Goal: Transaction & Acquisition: Purchase product/service

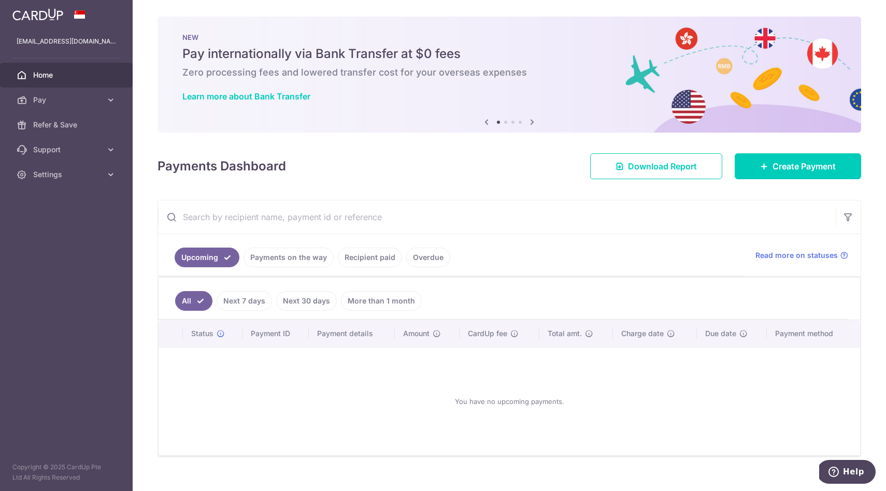
click at [305, 257] on link "Payments on the way" at bounding box center [288, 258] width 90 height 20
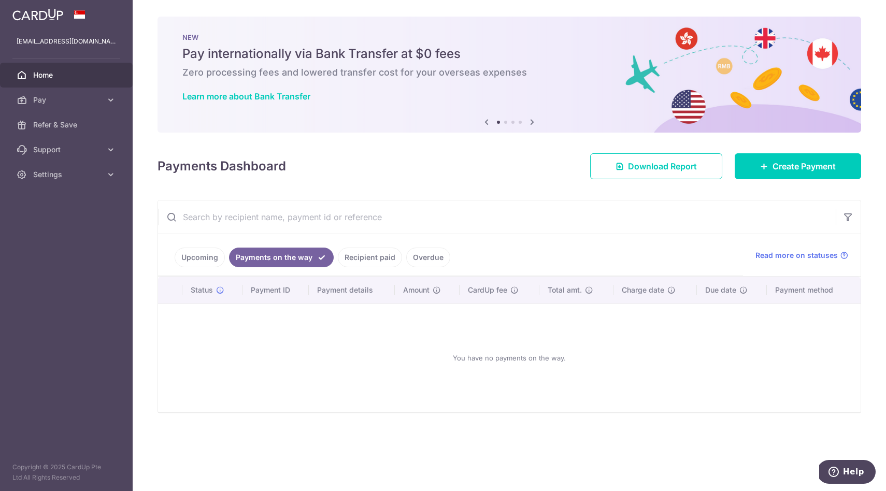
click at [368, 257] on link "Recipient paid" at bounding box center [370, 258] width 64 height 20
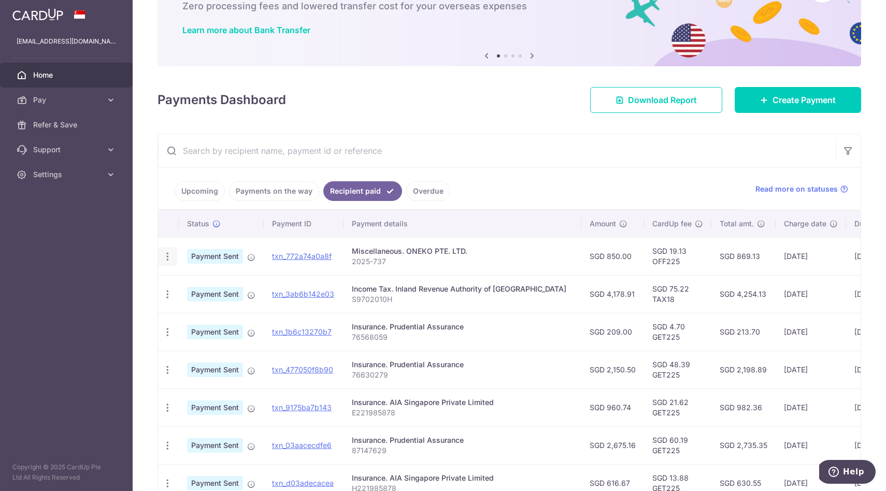
click at [167, 259] on icon "button" at bounding box center [167, 256] width 11 height 11
click at [302, 258] on link "txn_772a74a0a8f" at bounding box center [302, 256] width 60 height 9
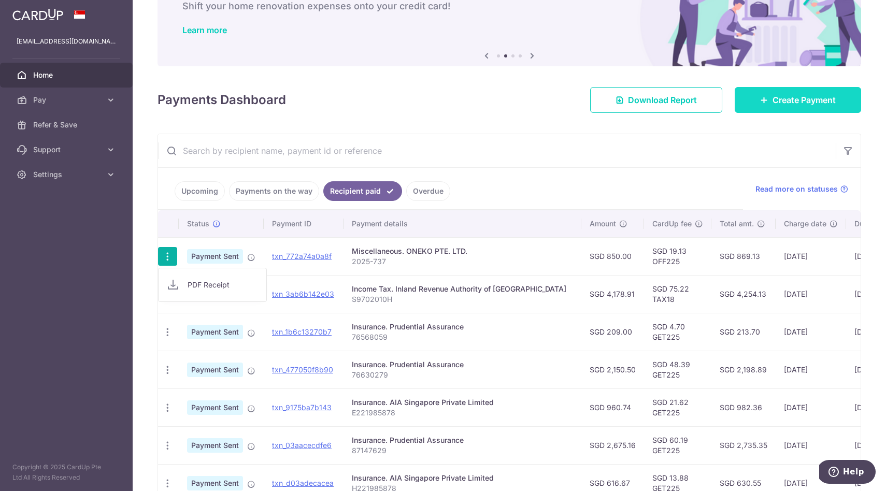
click at [774, 98] on span "Create Payment" at bounding box center [803, 100] width 63 height 12
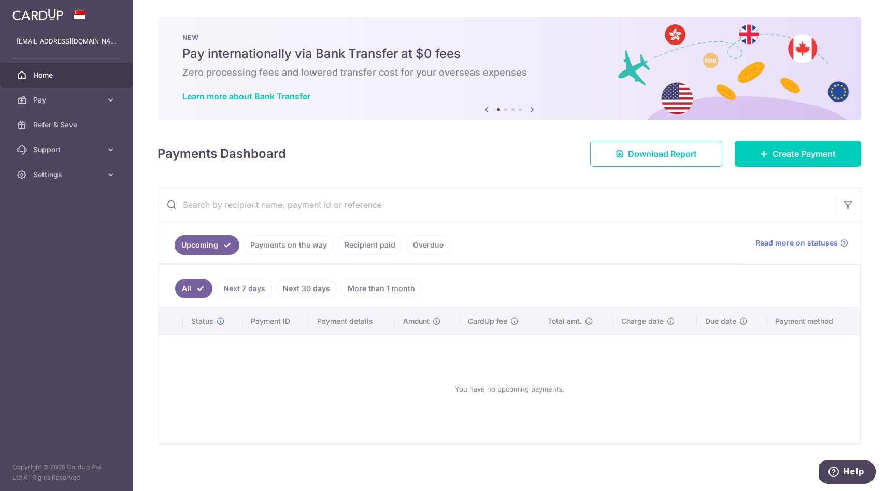
click at [347, 237] on link "Recipient paid" at bounding box center [370, 245] width 64 height 20
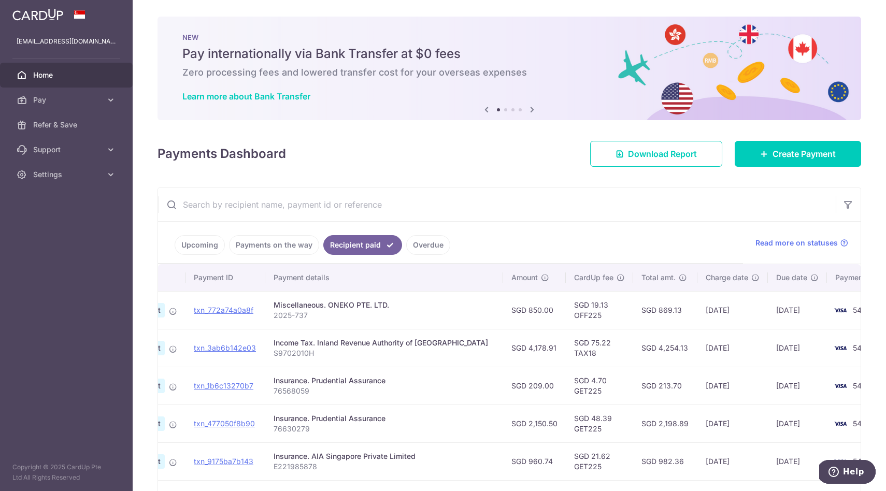
scroll to position [0, 81]
click at [433, 307] on div "Miscellaneous. ONEKO PTE. LTD." at bounding box center [381, 305] width 221 height 10
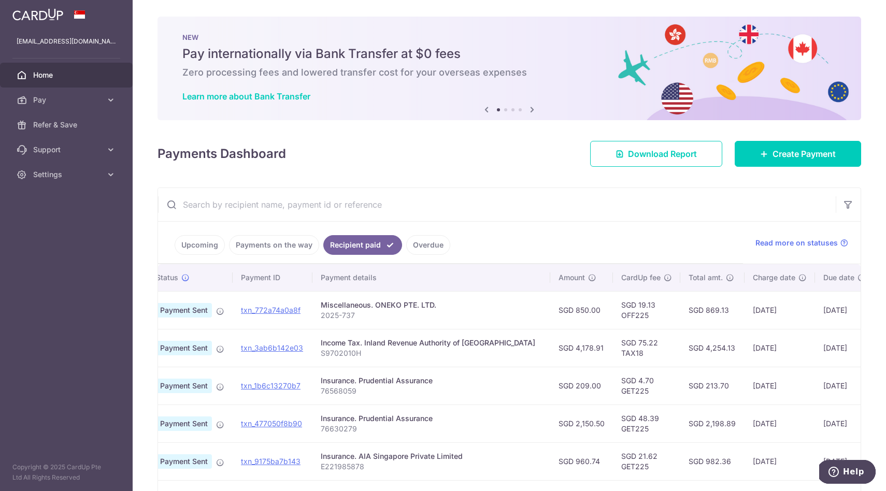
scroll to position [0, 0]
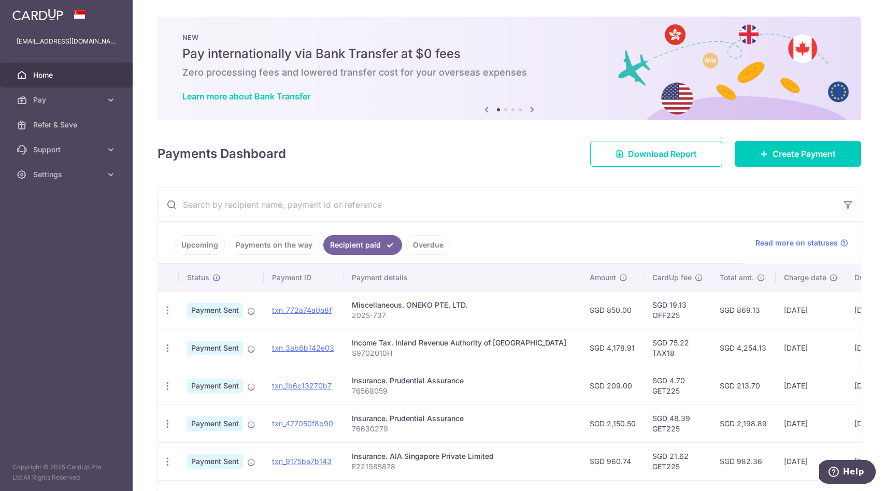
click at [201, 249] on link "Upcoming" at bounding box center [200, 245] width 50 height 20
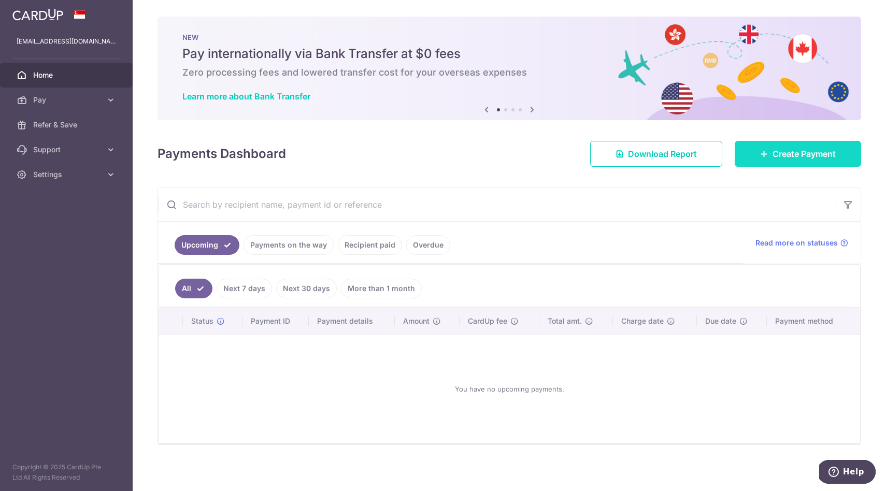
click at [824, 145] on link "Create Payment" at bounding box center [798, 154] width 126 height 26
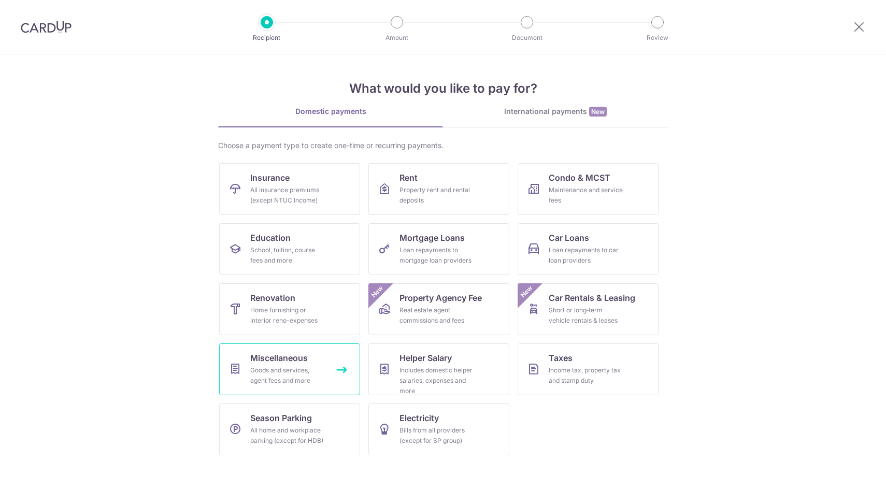
click at [296, 354] on span "Miscellaneous" at bounding box center [279, 358] width 58 height 12
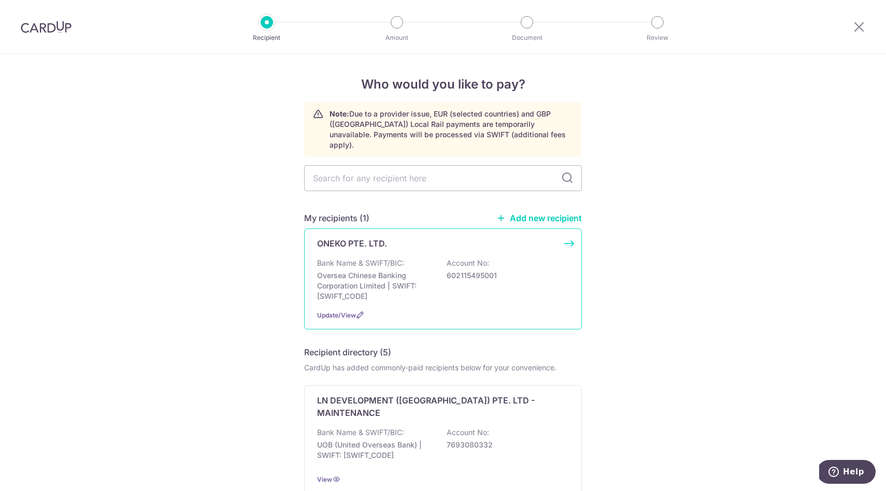
click at [355, 237] on p "ONEKO PTE. LTD." at bounding box center [352, 243] width 70 height 12
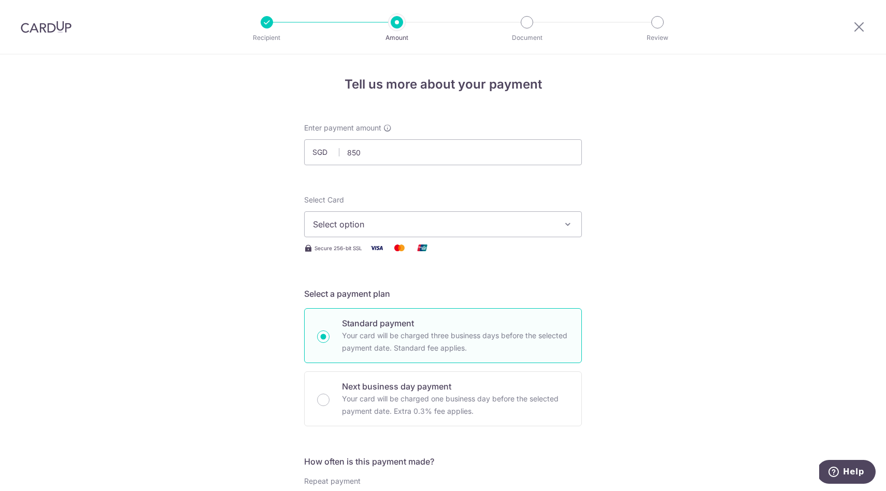
type input "850.00"
click at [321, 217] on button "Select option" at bounding box center [443, 224] width 278 height 26
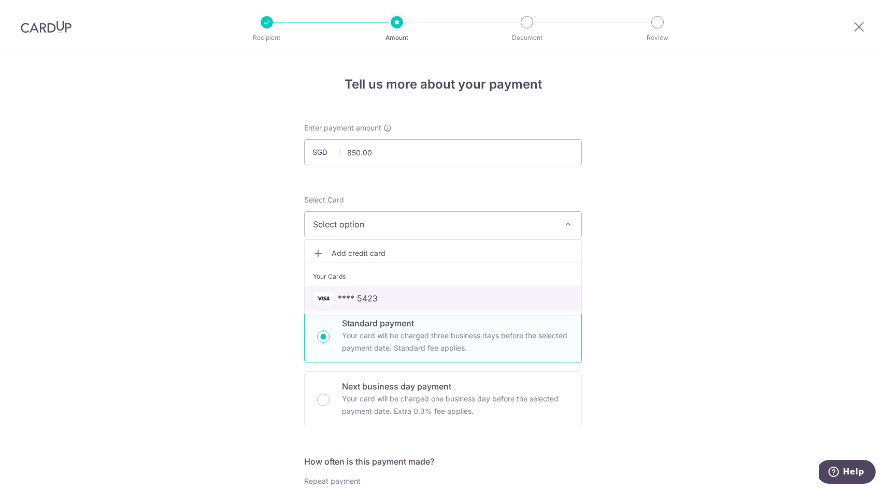
click at [333, 291] on link "**** 5423" at bounding box center [443, 298] width 277 height 25
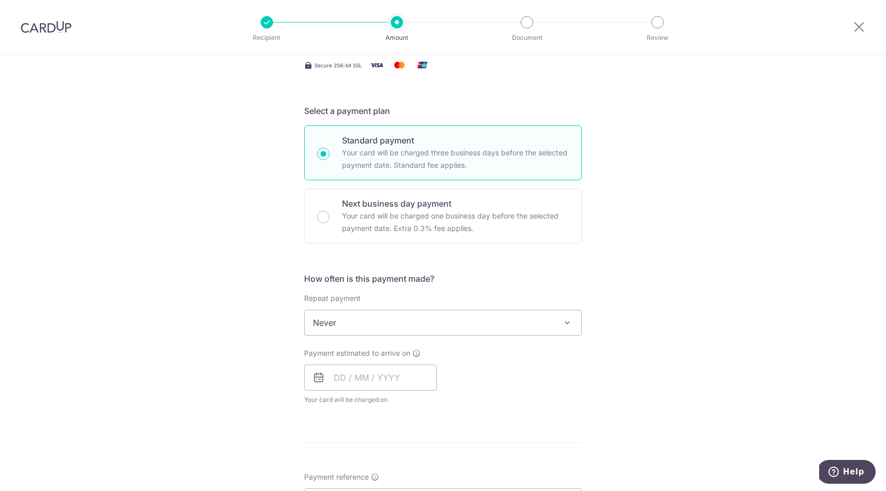
scroll to position [188, 0]
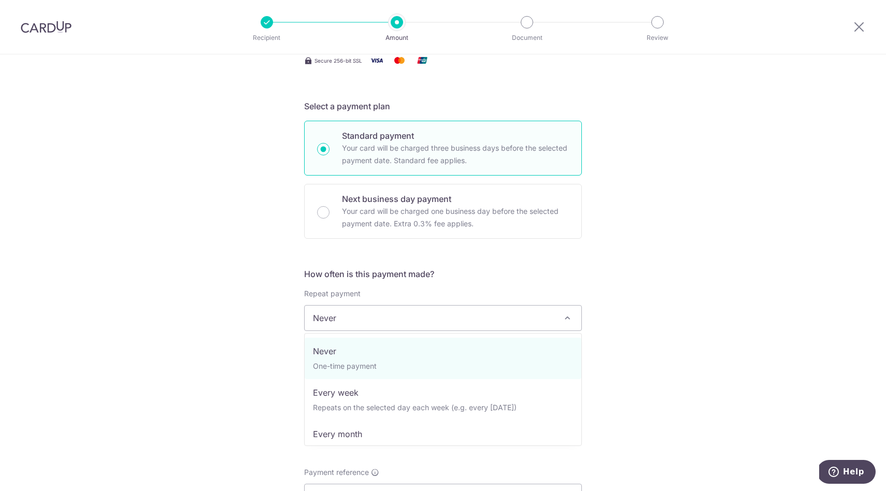
click at [317, 322] on span "Never" at bounding box center [443, 318] width 277 height 25
click at [252, 353] on div "Tell us more about your payment Enter payment amount SGD 850.00 850.00 Select C…" at bounding box center [443, 335] width 886 height 937
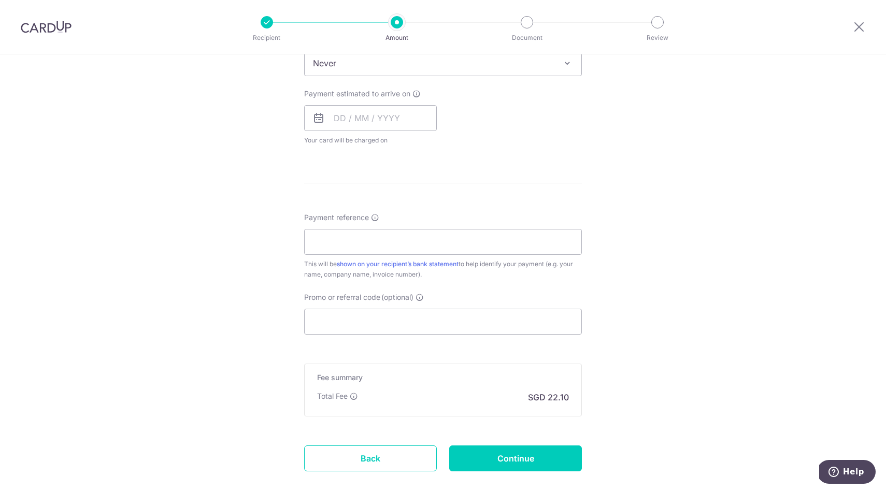
scroll to position [444, 0]
click at [396, 117] on input "text" at bounding box center [370, 117] width 133 height 26
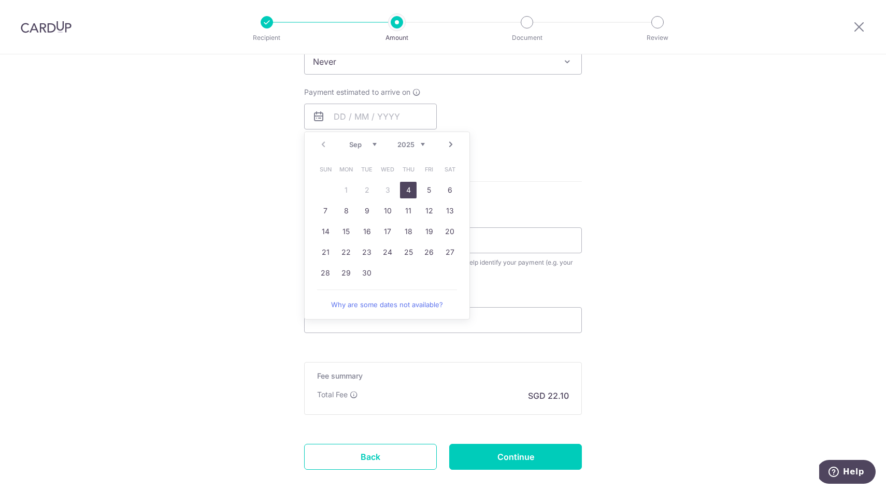
click at [407, 195] on link "4" at bounding box center [408, 190] width 17 height 17
type input "[DATE]"
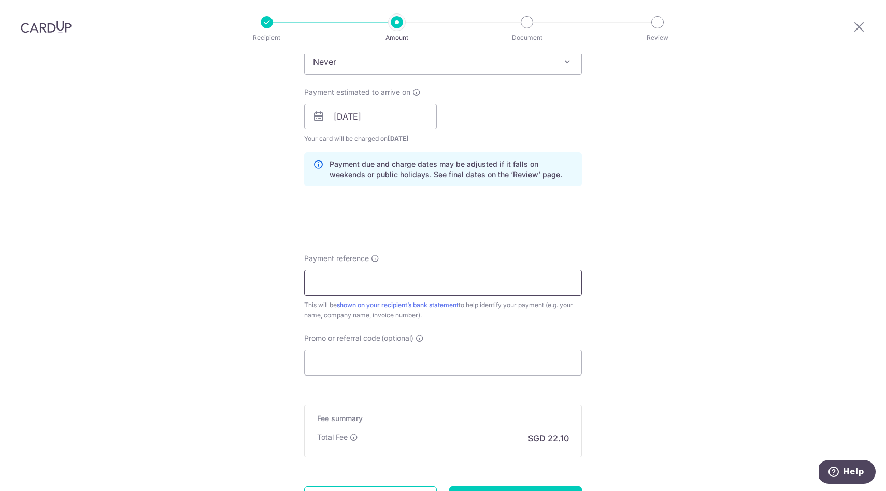
click at [310, 289] on input "Payment reference" at bounding box center [443, 283] width 278 height 26
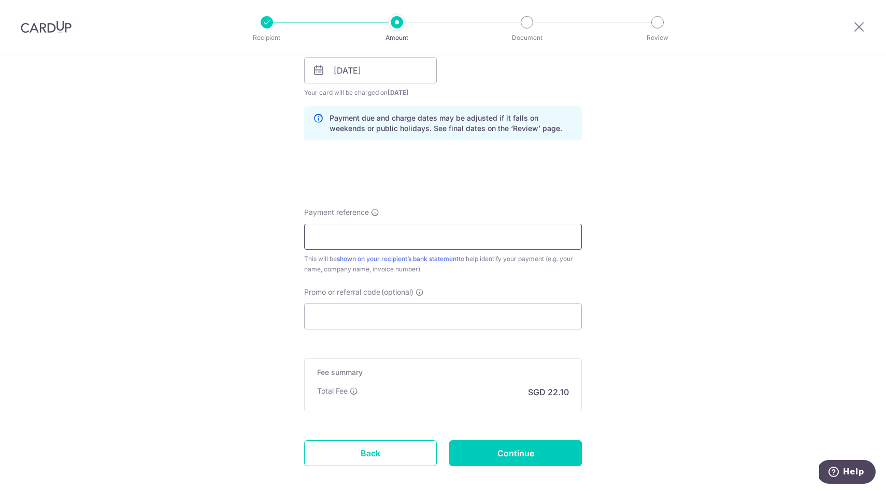
scroll to position [489, 0]
click at [347, 282] on div "Payment reference This will be shown on your recipient’s bank statement to help…" at bounding box center [443, 269] width 278 height 122
click at [290, 273] on div "Tell us more about your payment Enter payment amount SGD 850.00 850.00 Select C…" at bounding box center [443, 55] width 886 height 980
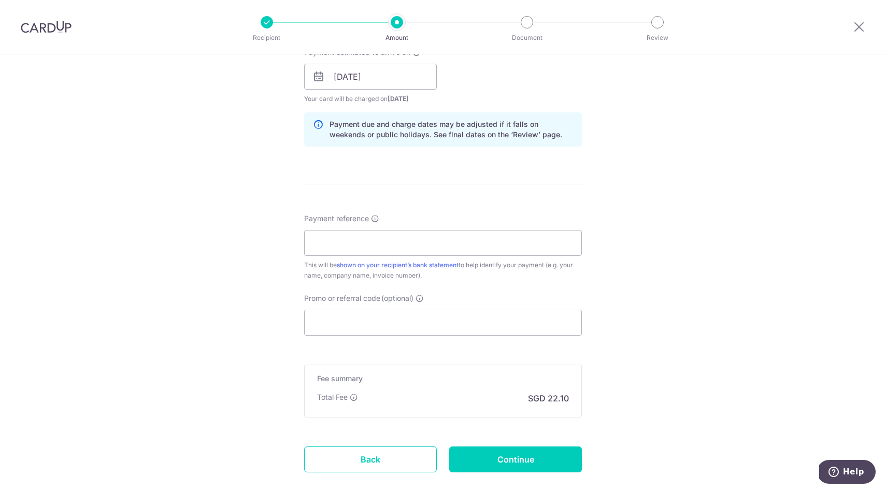
scroll to position [487, 0]
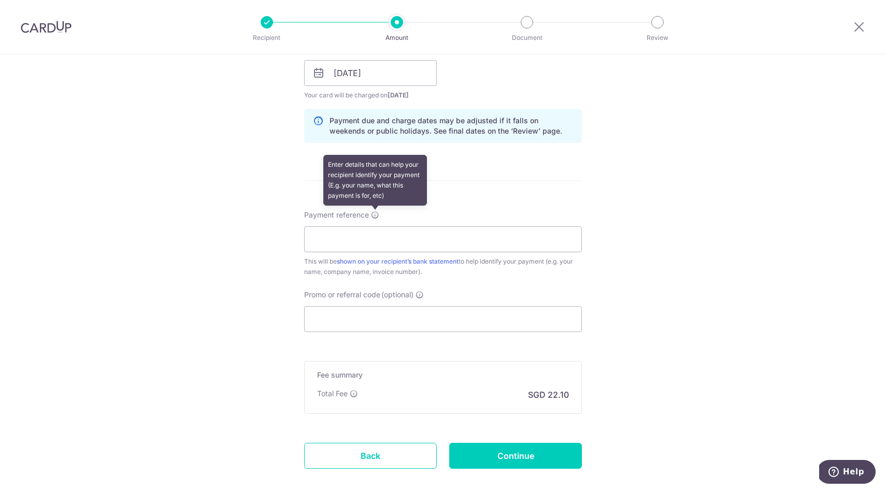
click at [378, 216] on icon at bounding box center [375, 215] width 8 height 8
click at [378, 226] on input "Payment reference Enter details that can help your recipient identify your paym…" at bounding box center [443, 239] width 278 height 26
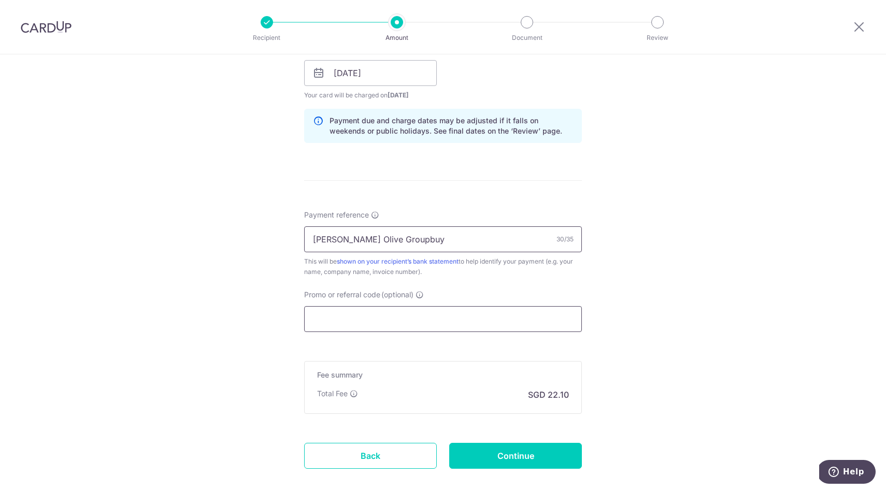
type input "[PERSON_NAME] Olive Groupbuy"
click at [398, 319] on input "Promo or referral code (optional)" at bounding box center [443, 319] width 278 height 26
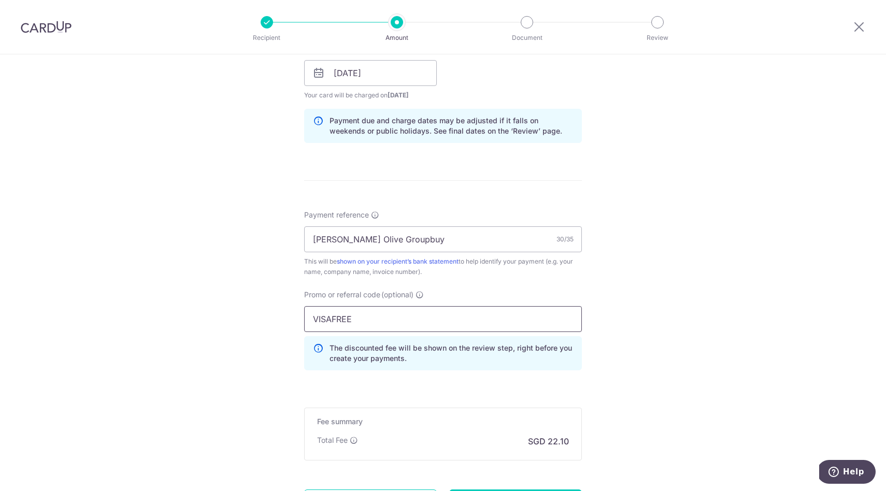
scroll to position [590, 0]
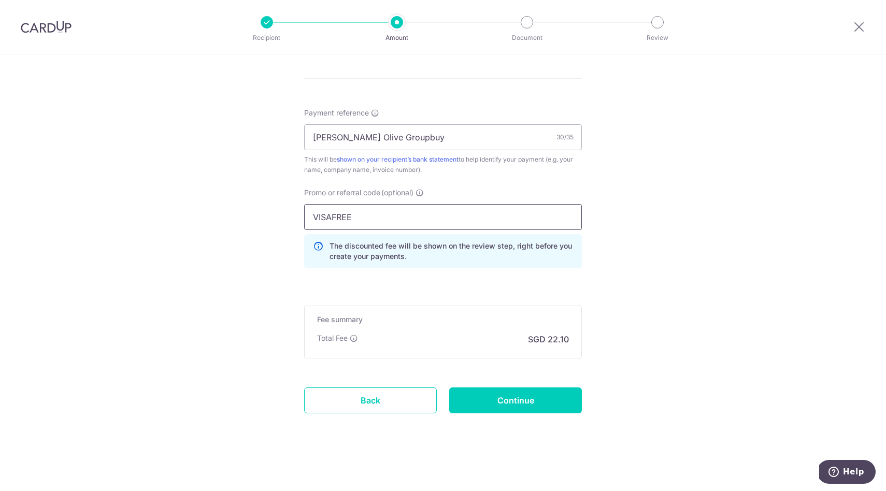
type input "VISAFREE"
click at [491, 406] on input "Continue" at bounding box center [515, 400] width 133 height 26
type input "Create Schedule"
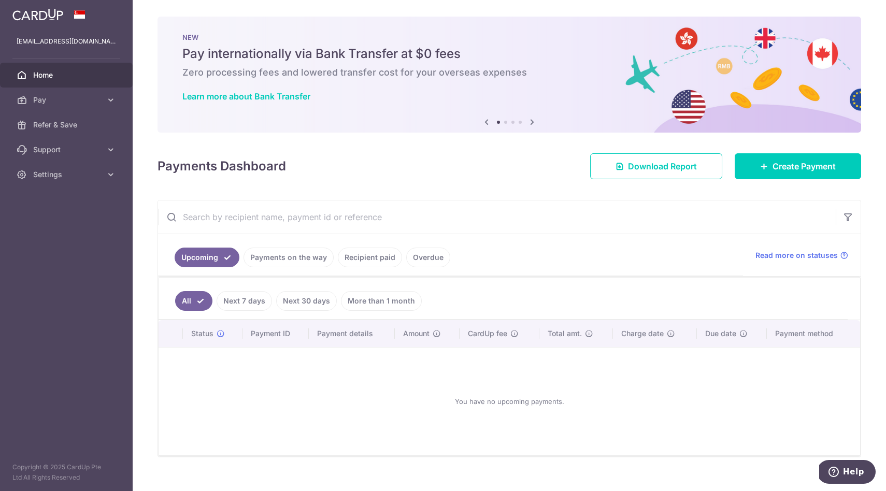
click at [361, 264] on link "Recipient paid" at bounding box center [370, 258] width 64 height 20
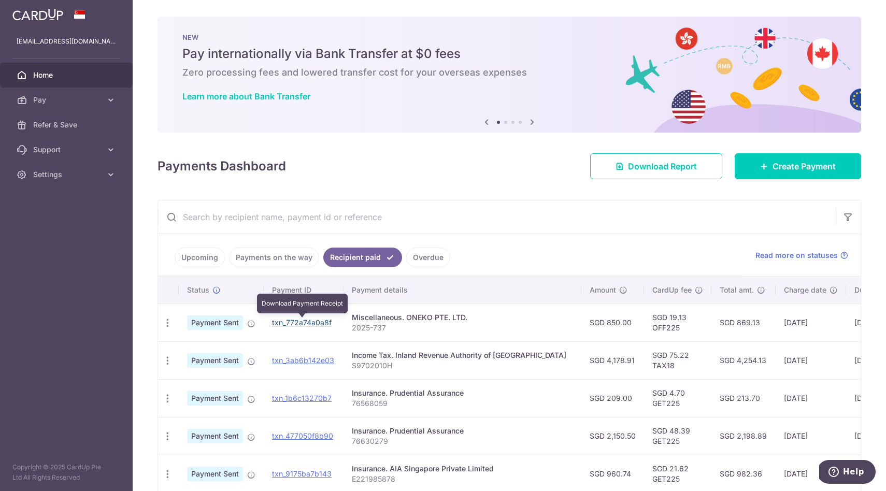
click at [292, 320] on link "txn_772a74a0a8f" at bounding box center [302, 322] width 60 height 9
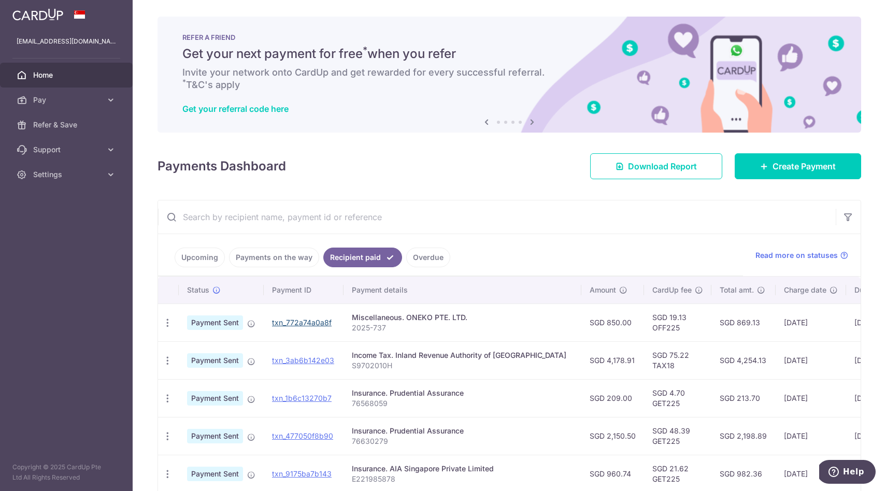
scroll to position [0, 117]
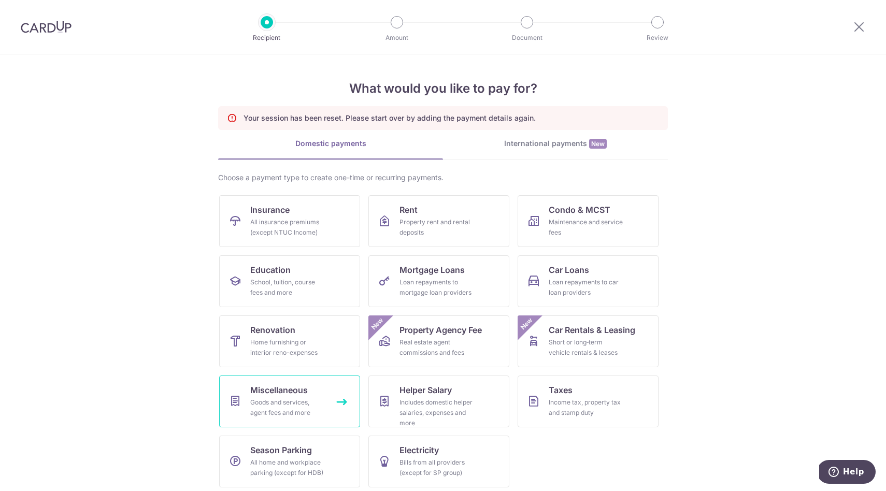
click at [263, 405] on div "Goods and services, agent fees and more" at bounding box center [287, 407] width 75 height 21
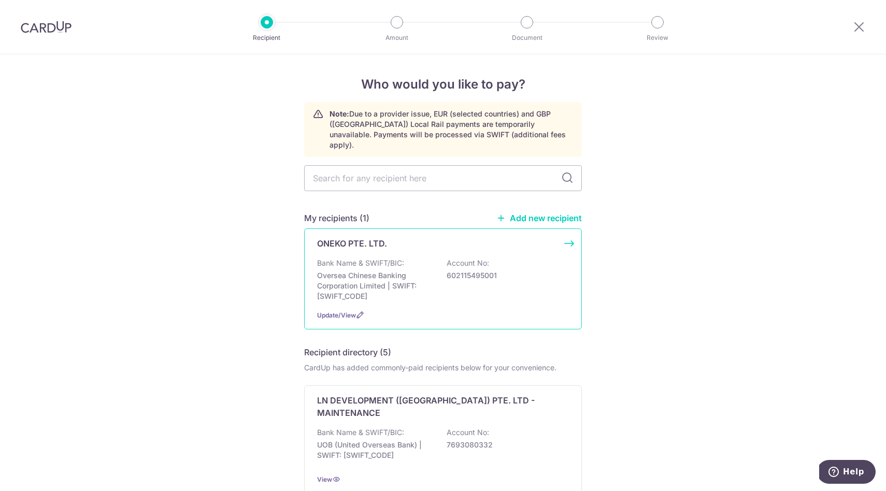
click at [387, 237] on div "ONEKO PTE. LTD." at bounding box center [436, 243] width 239 height 12
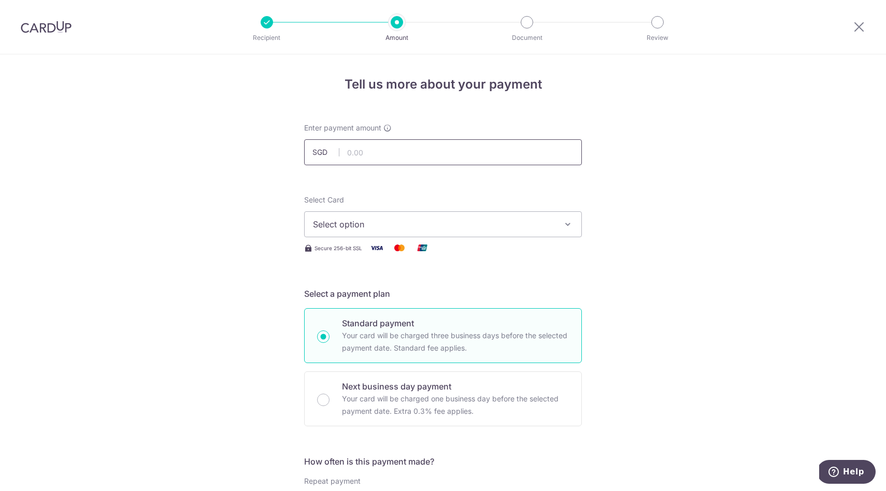
click at [412, 157] on input "text" at bounding box center [443, 152] width 278 height 26
type input "850.00"
click at [352, 231] on button "Select option" at bounding box center [443, 224] width 278 height 26
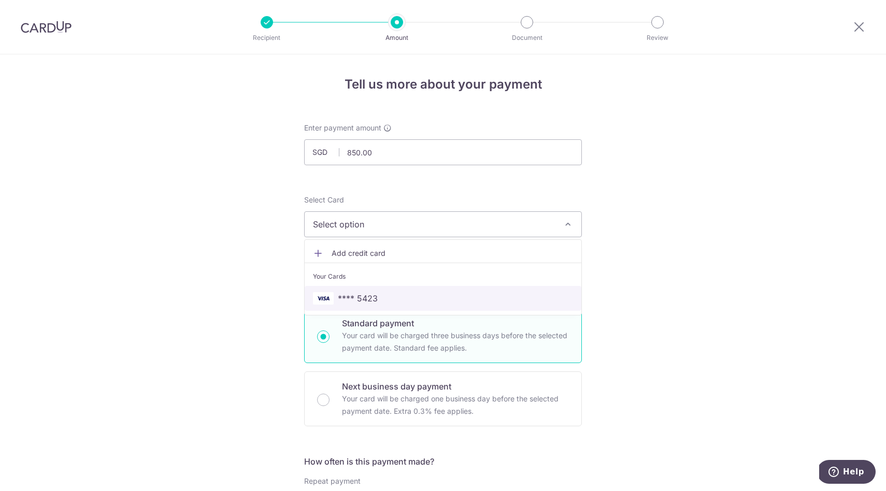
click at [351, 292] on link "**** 5423" at bounding box center [443, 298] width 277 height 25
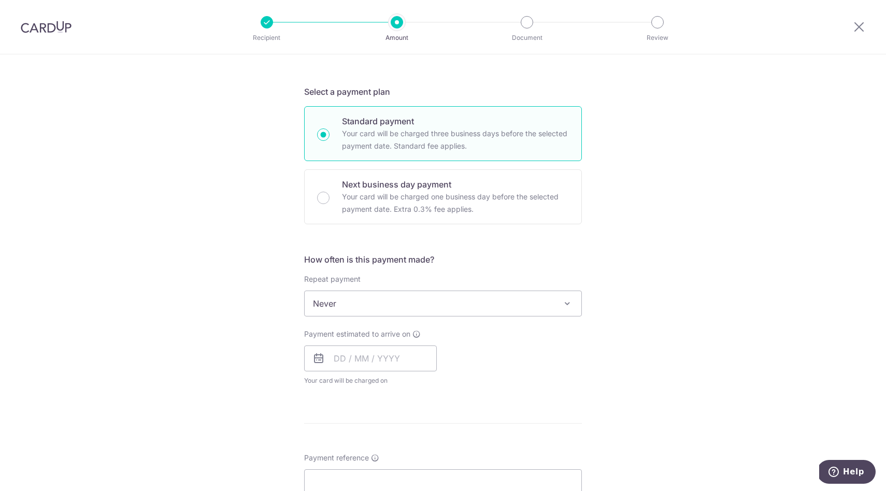
scroll to position [303, 0]
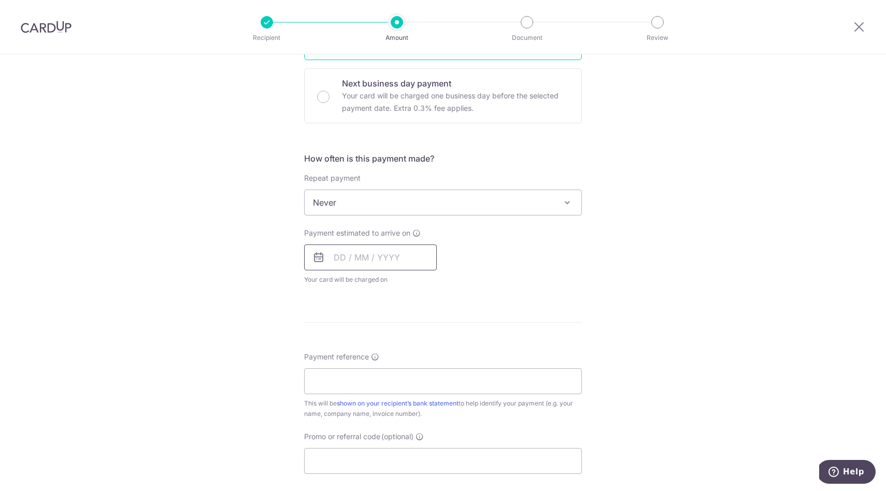
click at [378, 257] on input "text" at bounding box center [370, 258] width 133 height 26
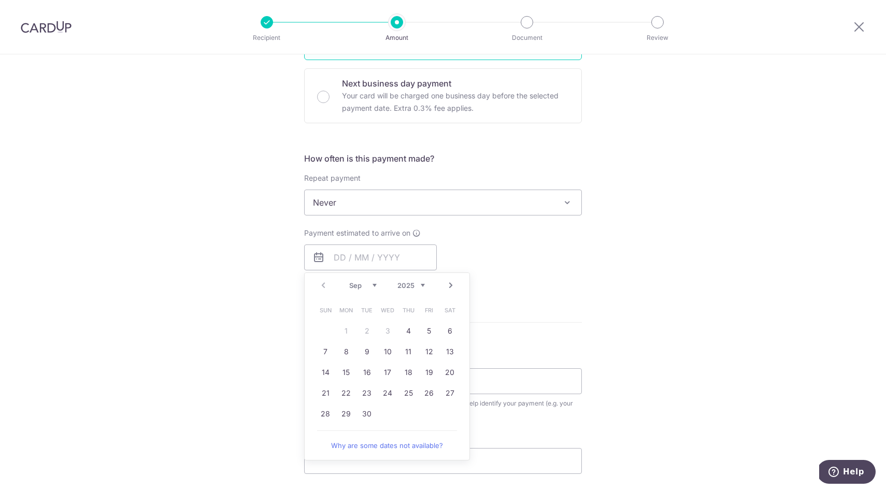
click at [415, 342] on td "11" at bounding box center [408, 351] width 21 height 21
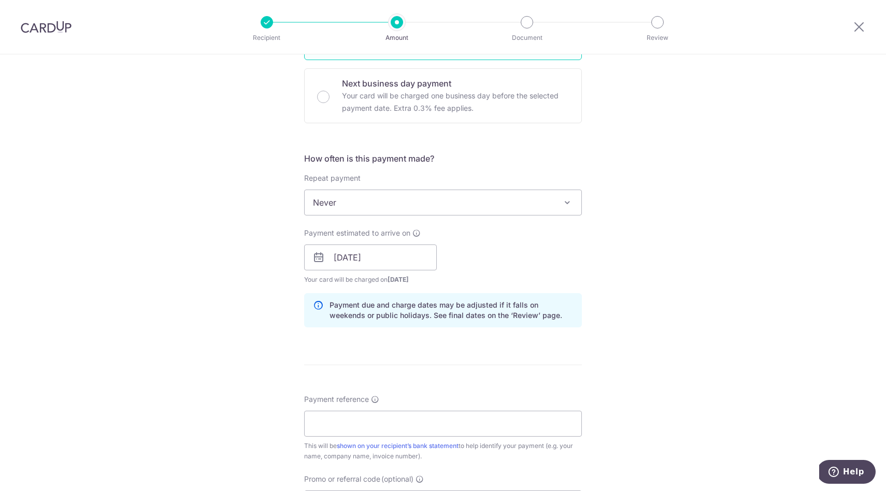
click at [412, 336] on form "Enter payment amount SGD 850.00 850.00 Select Card **** 5423 Add credit card Yo…" at bounding box center [443, 251] width 278 height 863
click at [378, 273] on div "Payment estimated to arrive on 11/09/2025 Prev Next Sep Oct Nov Dec 2025 2026 2…" at bounding box center [370, 256] width 133 height 57
click at [381, 259] on input "11/09/2025" at bounding box center [370, 258] width 133 height 26
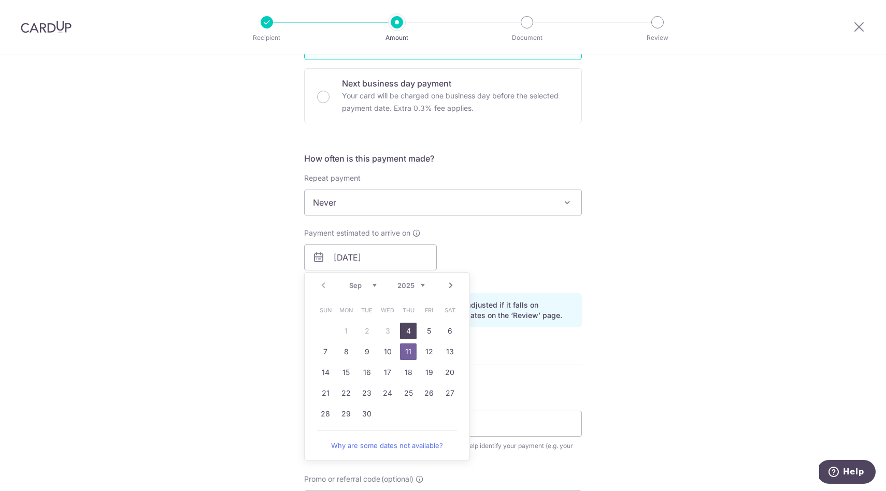
click at [407, 329] on link "4" at bounding box center [408, 331] width 17 height 17
type input "[DATE]"
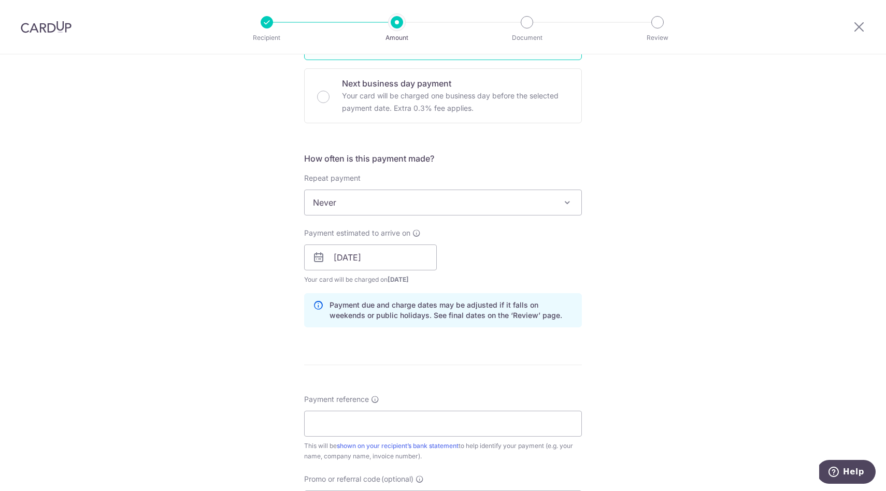
scroll to position [363, 0]
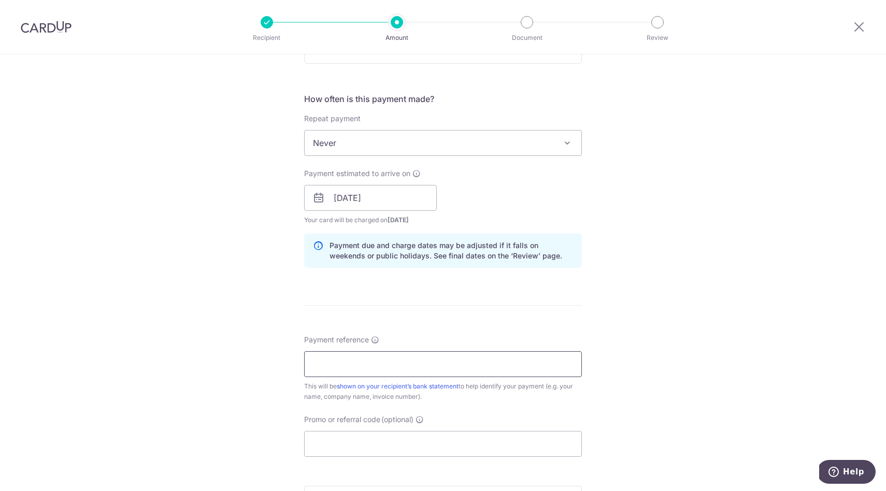
click at [346, 366] on input "Payment reference" at bounding box center [443, 364] width 278 height 26
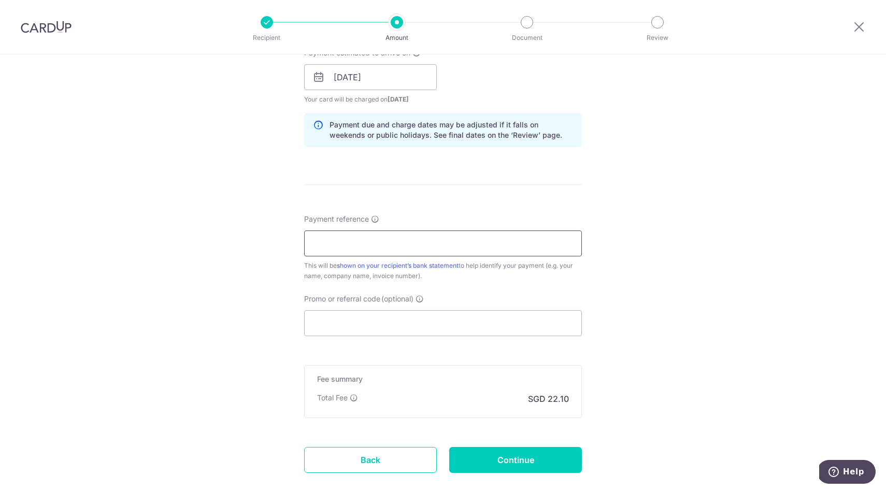
scroll to position [484, 0]
click at [351, 308] on div "Promo or referral code (optional) The discounted fee will be shown on the revie…" at bounding box center [443, 314] width 278 height 42
click at [352, 321] on input "Promo or referral code (optional)" at bounding box center [443, 322] width 278 height 26
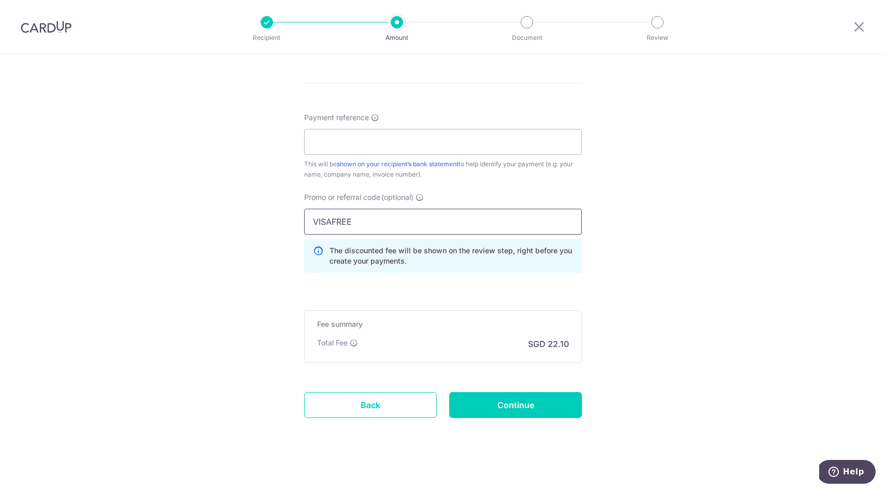
scroll to position [590, 0]
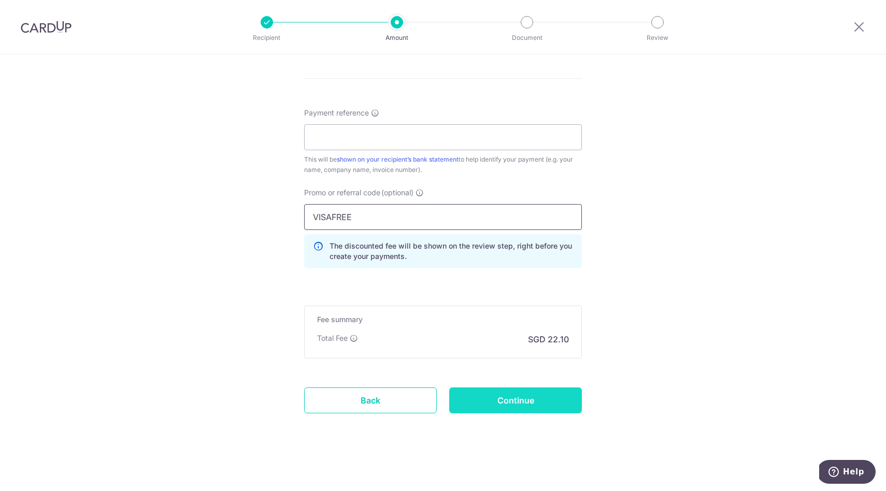
type input "VISAFREE"
click at [462, 401] on input "Continue" at bounding box center [515, 400] width 133 height 26
type input "Create Schedule"
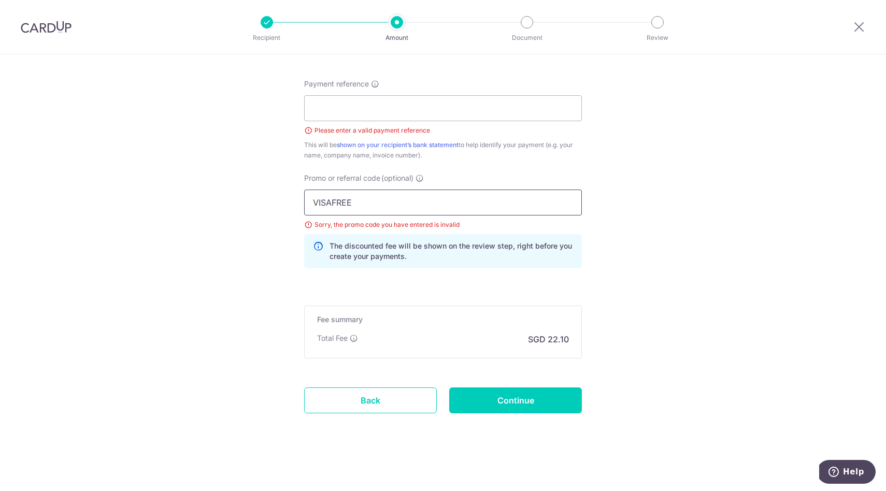
drag, startPoint x: 375, startPoint y: 201, endPoint x: 96, endPoint y: 203, distance: 278.7
type input "OFF225"
click at [315, 115] on input "Payment reference" at bounding box center [443, 108] width 278 height 26
type input "[PERSON_NAME] Olive Groupbuy"
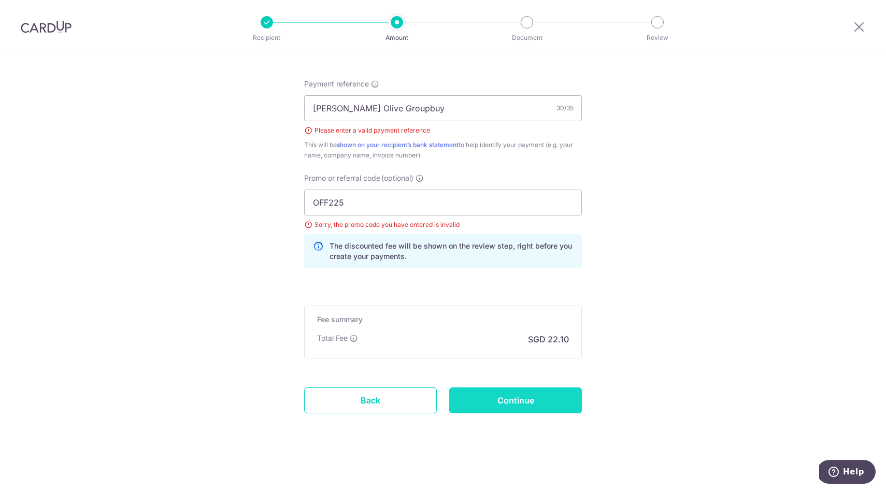
click at [506, 400] on input "Continue" at bounding box center [515, 400] width 133 height 26
type input "Create Schedule"
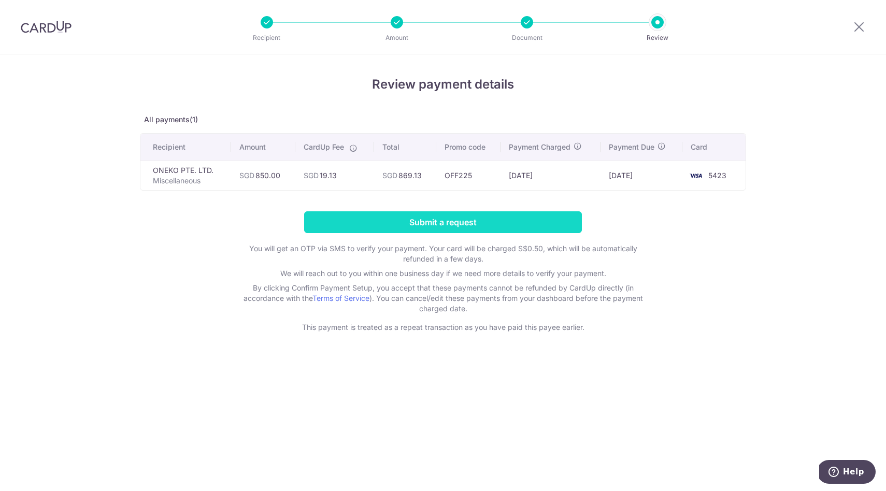
click at [454, 229] on input "Submit a request" at bounding box center [443, 222] width 278 height 22
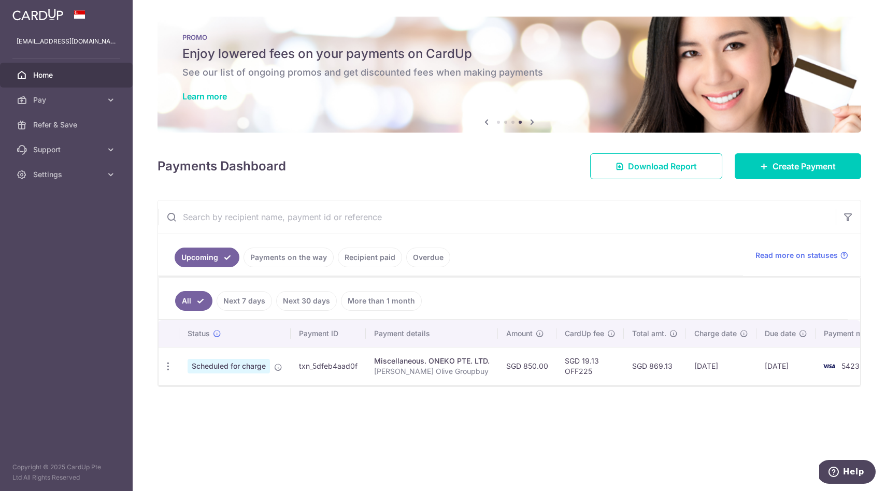
click at [684, 378] on td "SGD 869.13" at bounding box center [655, 366] width 62 height 38
